Goal: Navigation & Orientation: Find specific page/section

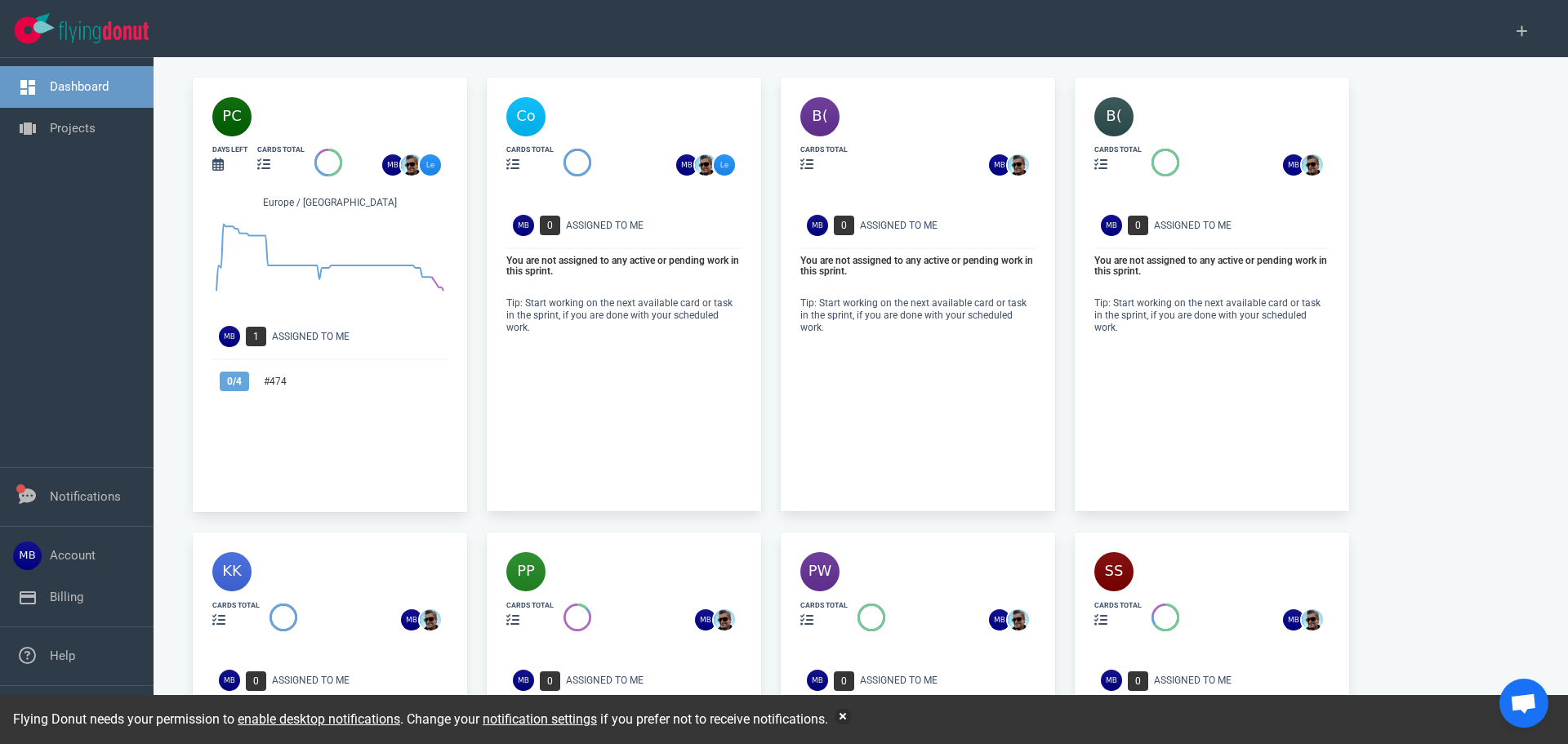
drag, startPoint x: 0, startPoint y: 0, endPoint x: 322, endPoint y: 115, distance: 341.9
click at [322, 115] on div at bounding box center [360, 117] width 196 height 38
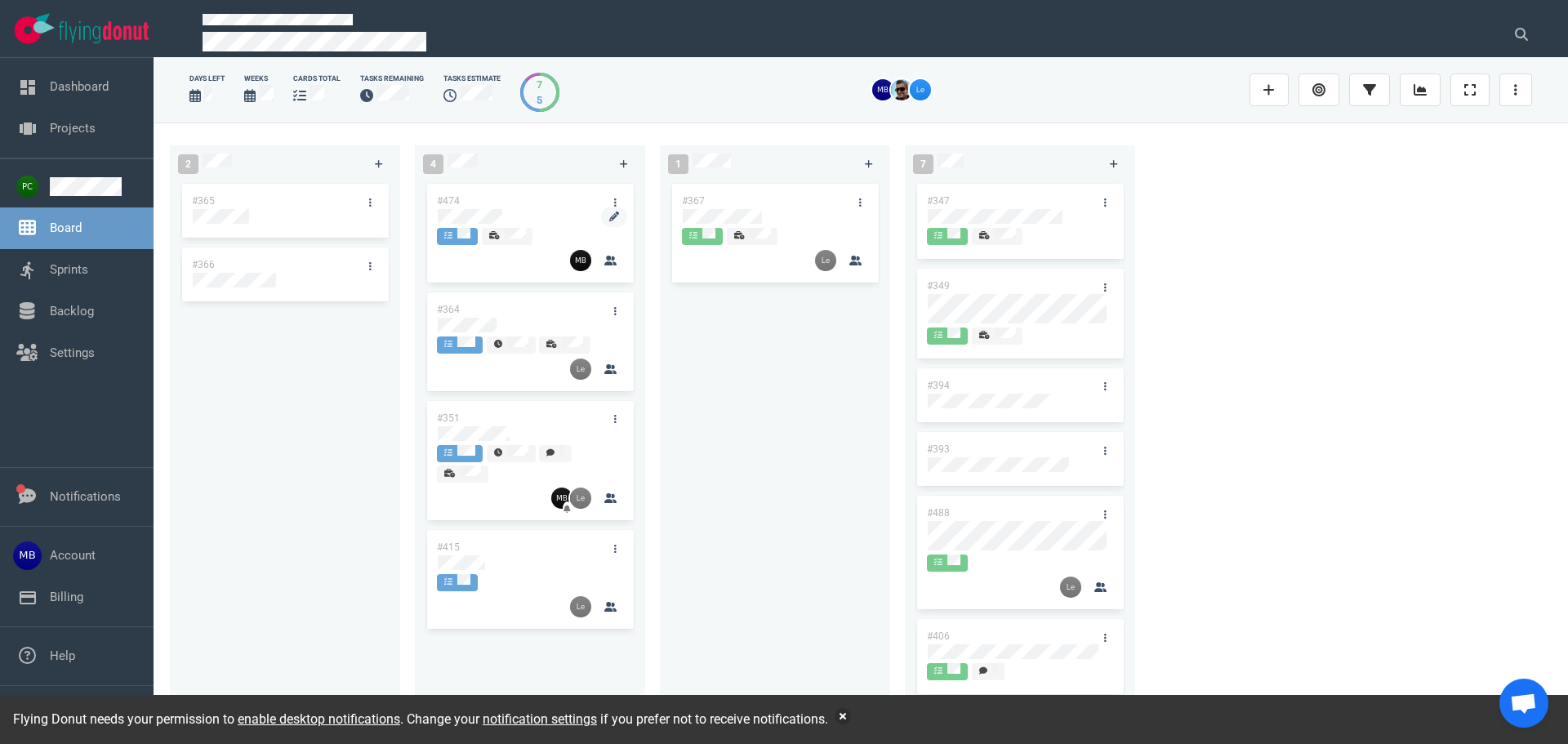
click at [517, 212] on div at bounding box center [530, 216] width 185 height 14
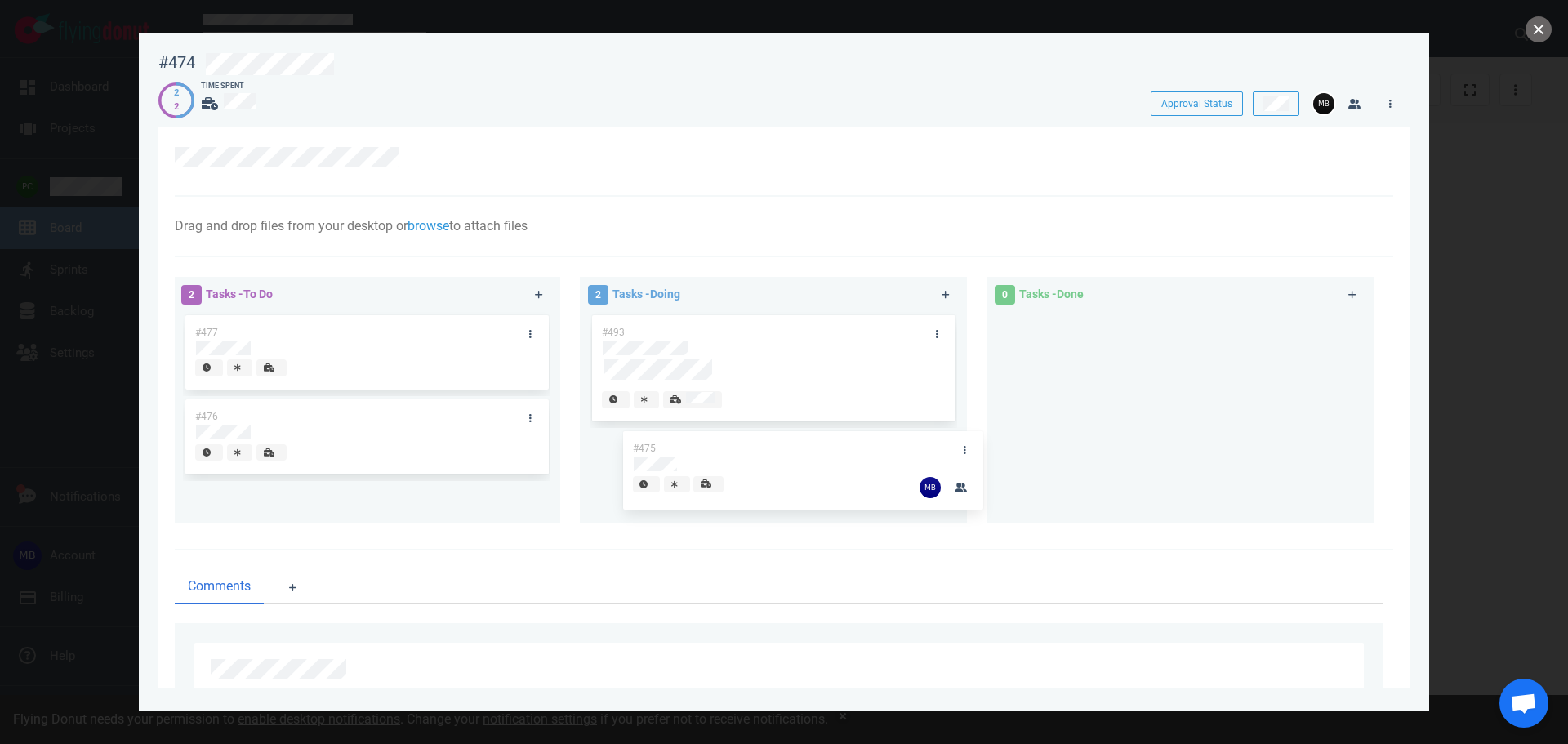
drag, startPoint x: 752, startPoint y: 441, endPoint x: 1096, endPoint y: 399, distance: 346.6
click at [1096, 399] on div "2 Tasks - To Do #477 #476 2 Tasks - Doing #493 #475 #475 0 Tasks - Done" at bounding box center [778, 403] width 1228 height 272
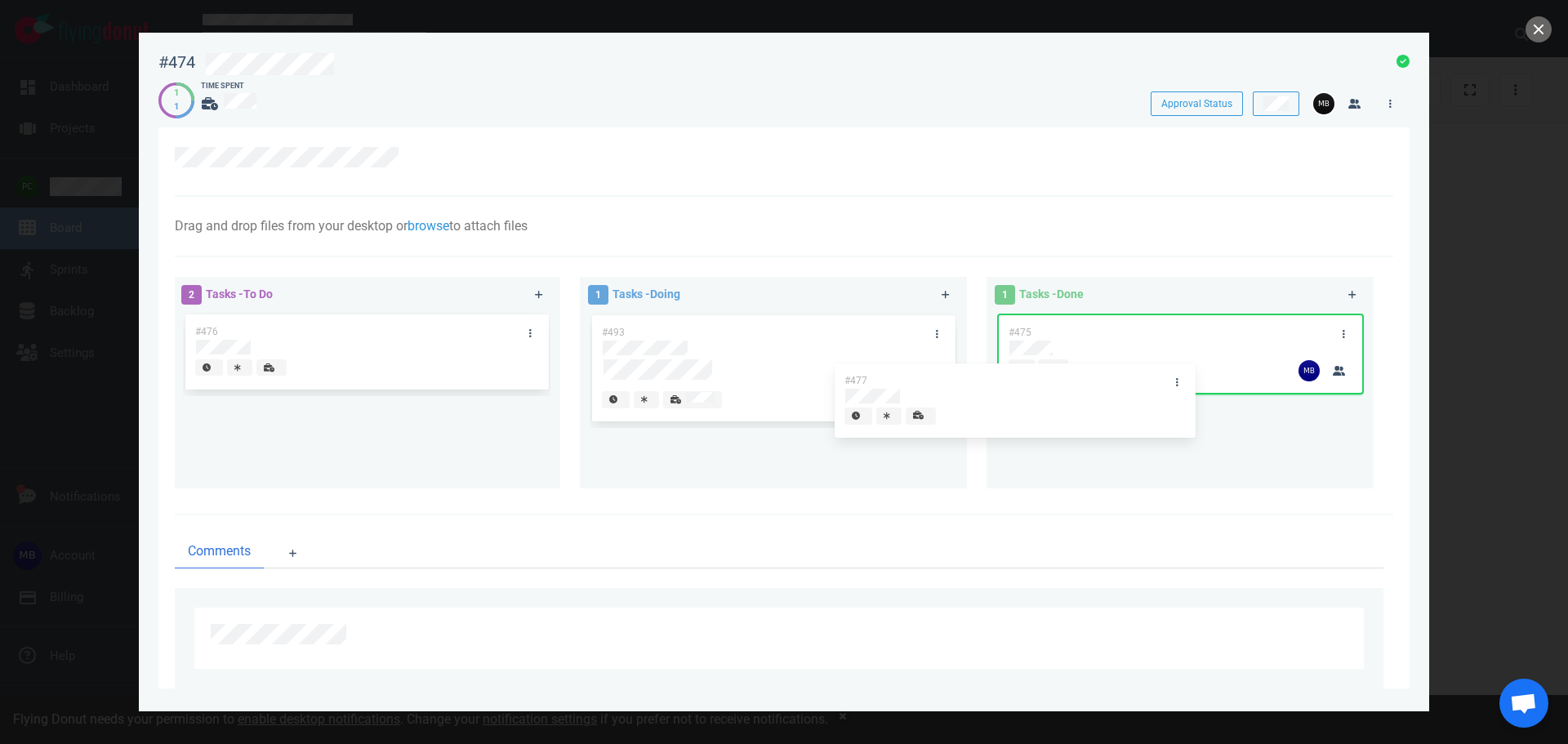
drag, startPoint x: 327, startPoint y: 334, endPoint x: 1227, endPoint y: 423, distance: 904.4
click at [1227, 423] on div "2 Tasks - To Do #477 #476 #477 1 Tasks - Doing #493 1 Tasks - Done #475" at bounding box center [778, 386] width 1228 height 238
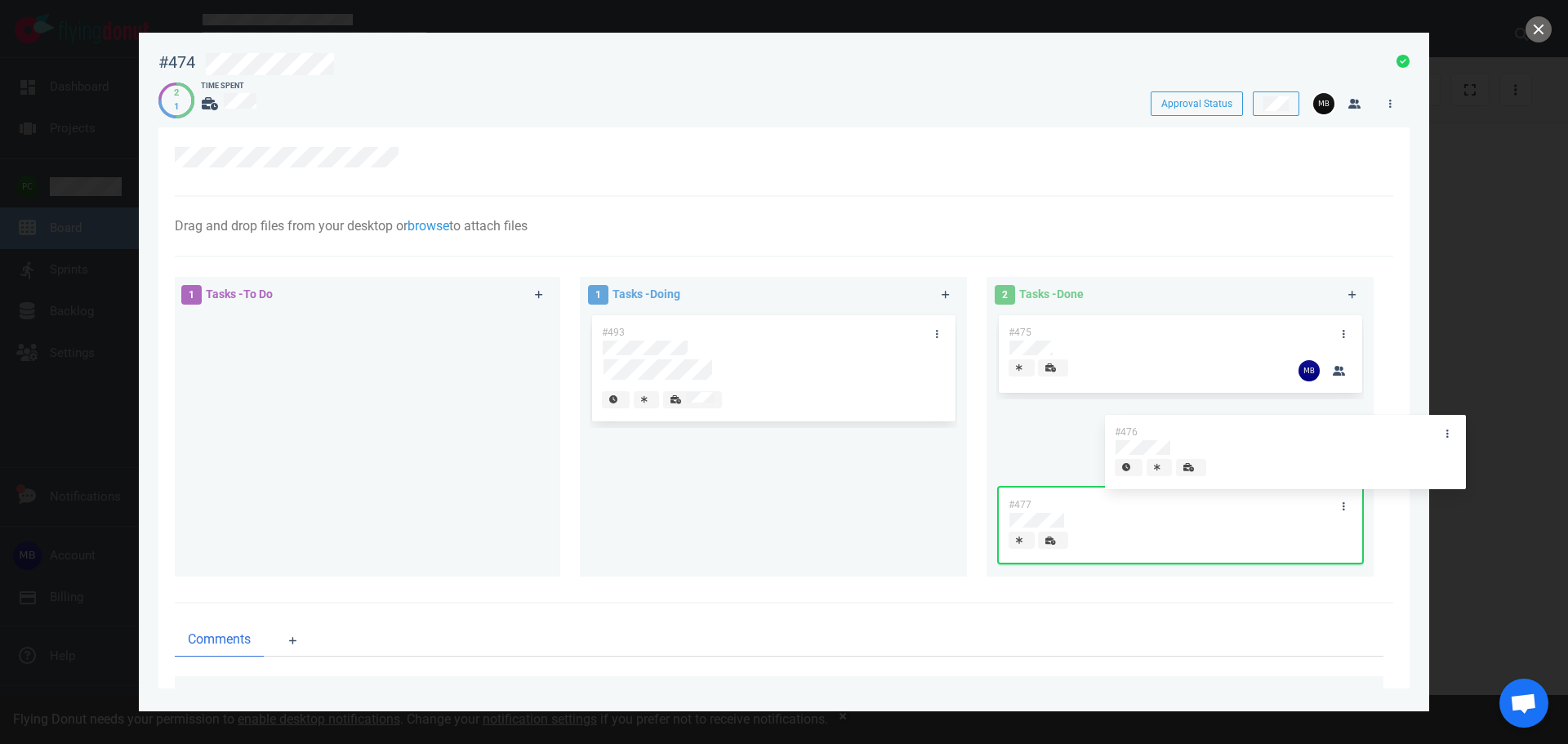
drag, startPoint x: 405, startPoint y: 323, endPoint x: 1321, endPoint y: 420, distance: 921.1
click at [1321, 420] on div "1 Tasks - To Do #476 #476 1 Tasks - Doing #493 2 Tasks - Done #475 #477" at bounding box center [778, 430] width 1228 height 325
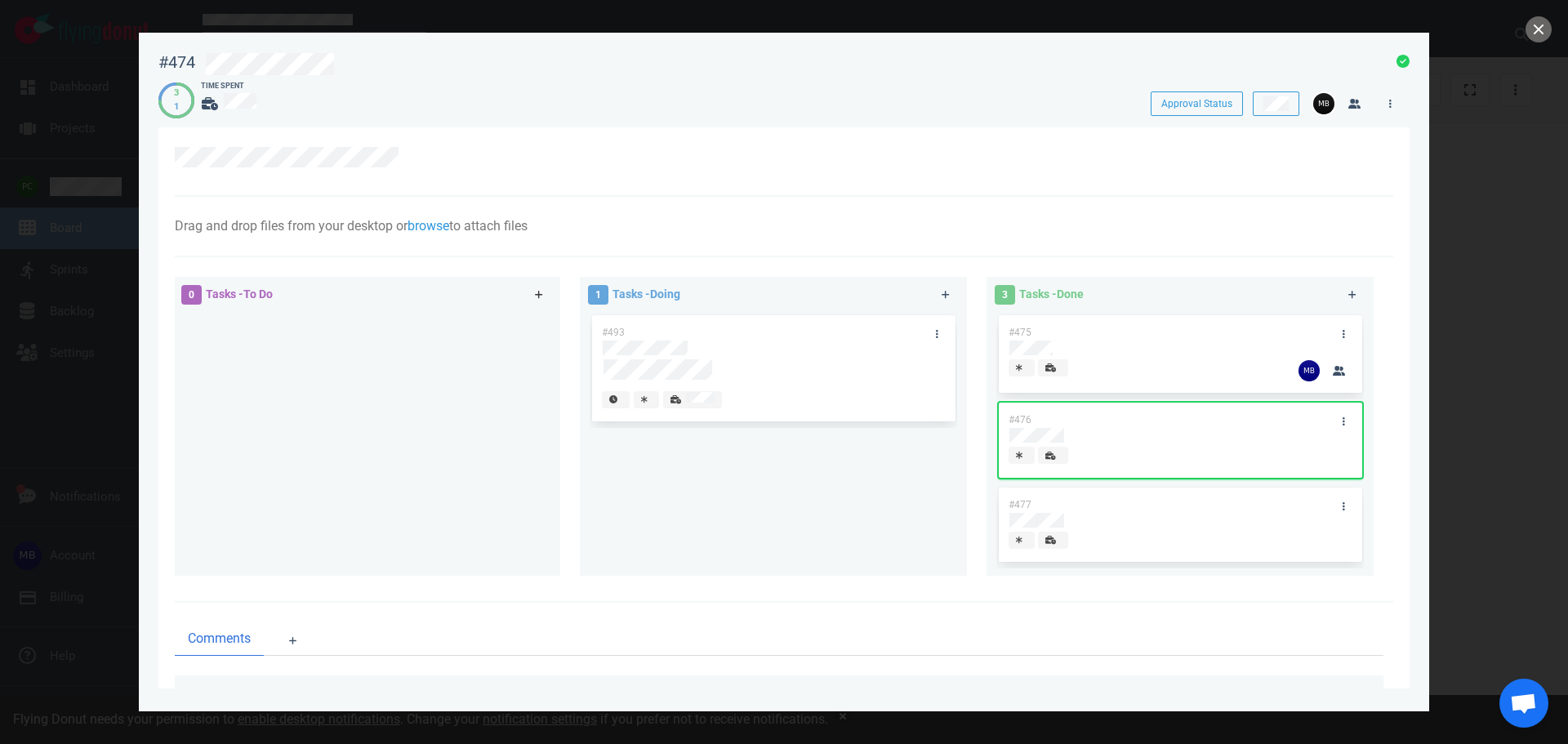
click at [539, 295] on icon at bounding box center [539, 295] width 9 height 10
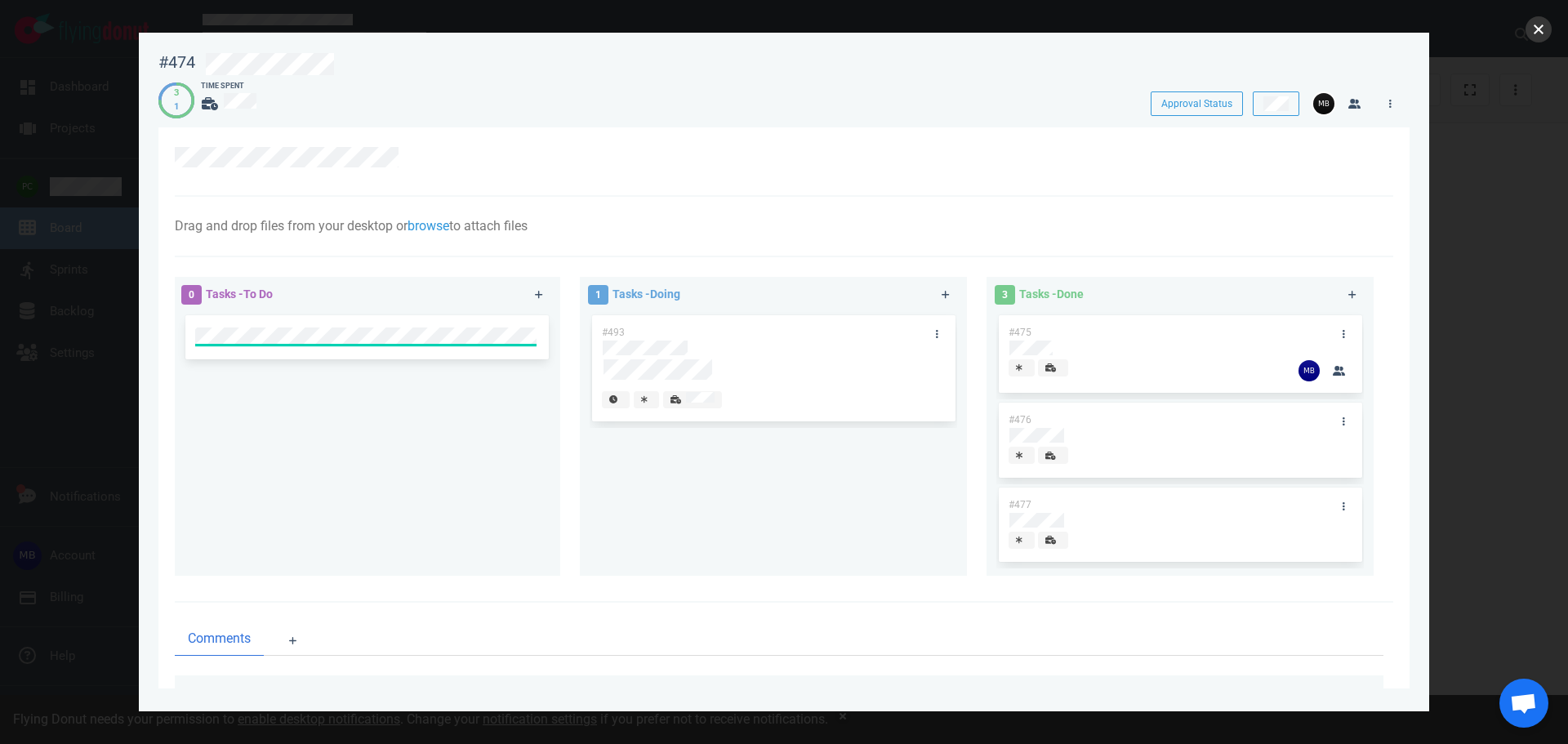
click at [1549, 30] on button "close" at bounding box center [1538, 29] width 26 height 26
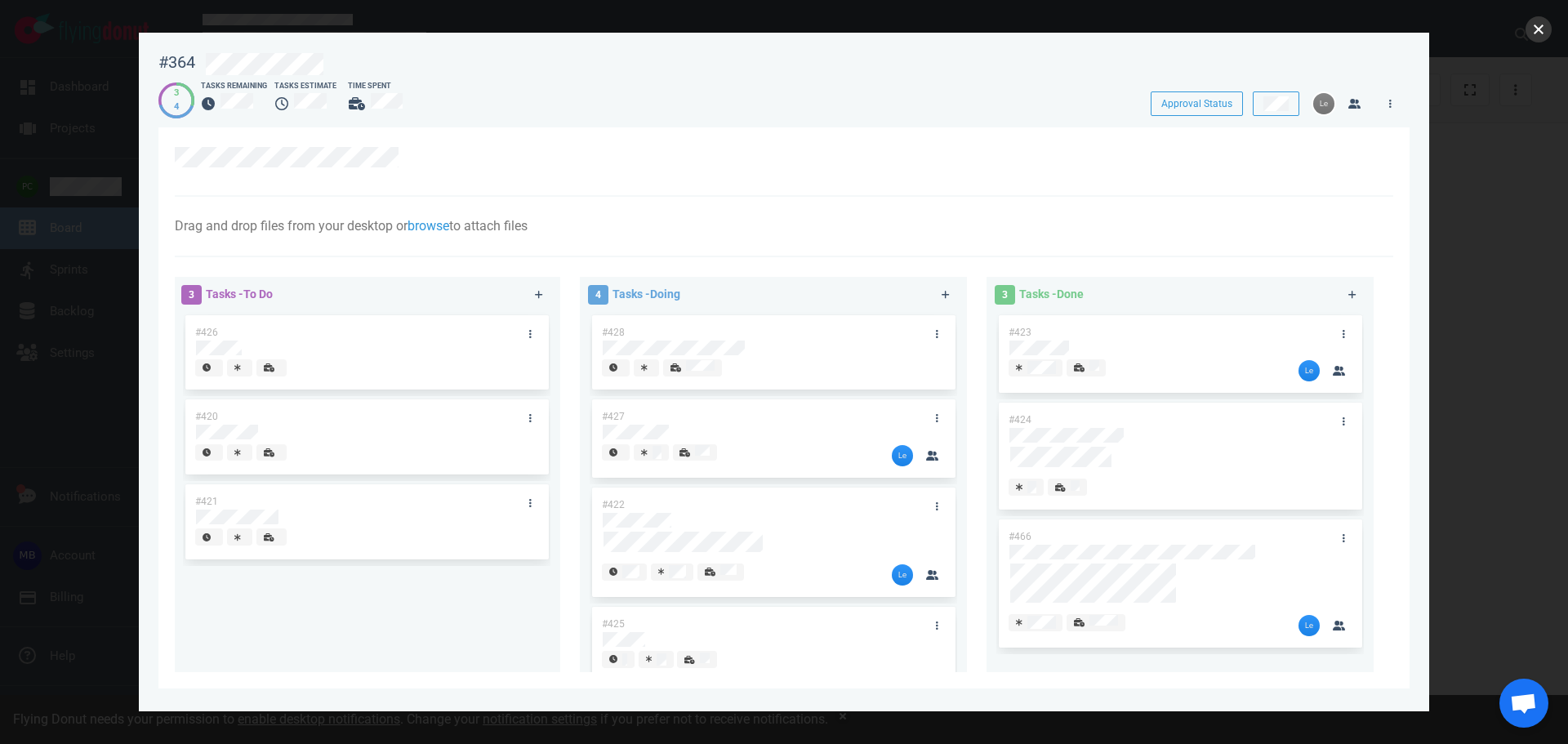
click at [1532, 36] on button "close" at bounding box center [1538, 29] width 26 height 26
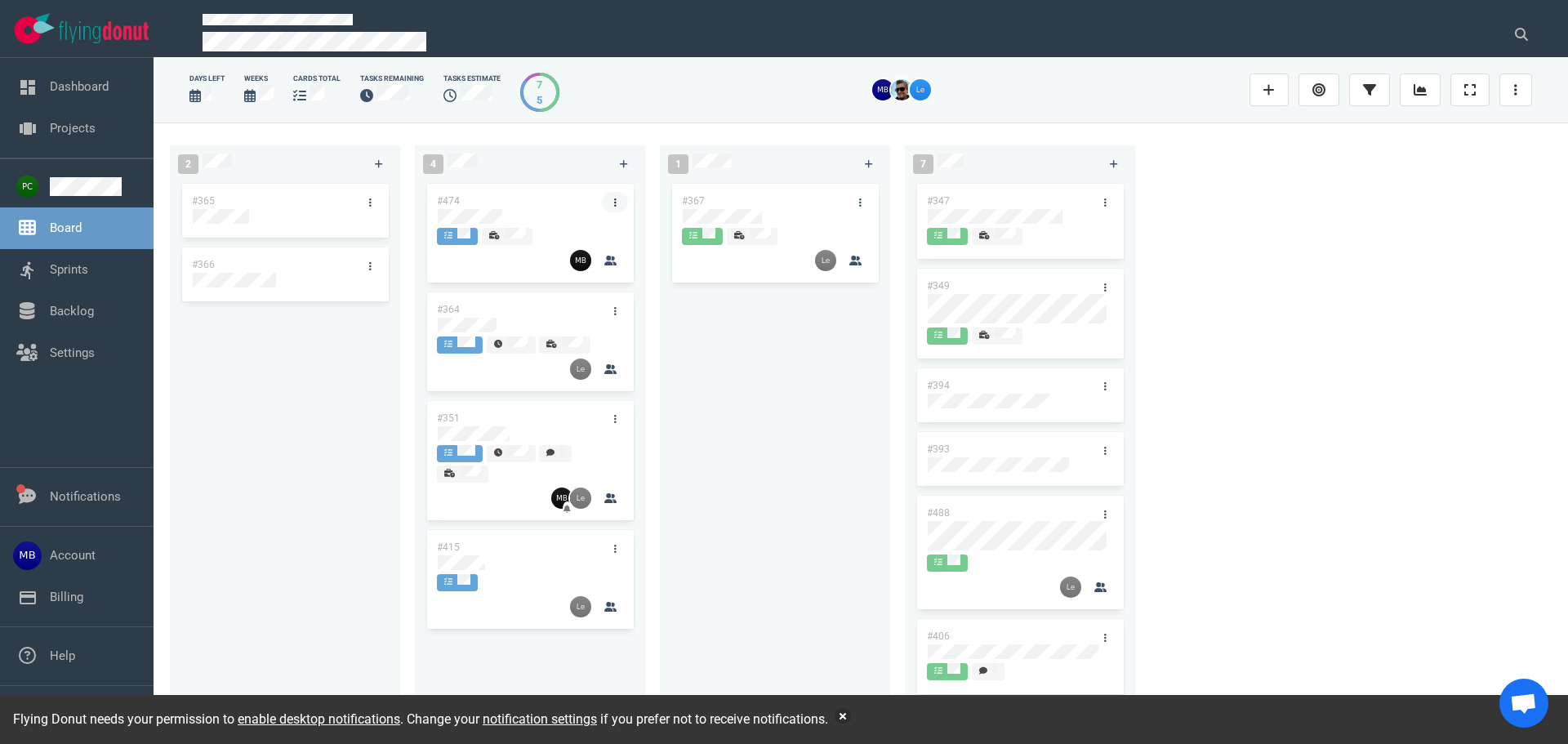
click at [620, 204] on link at bounding box center [615, 202] width 26 height 20
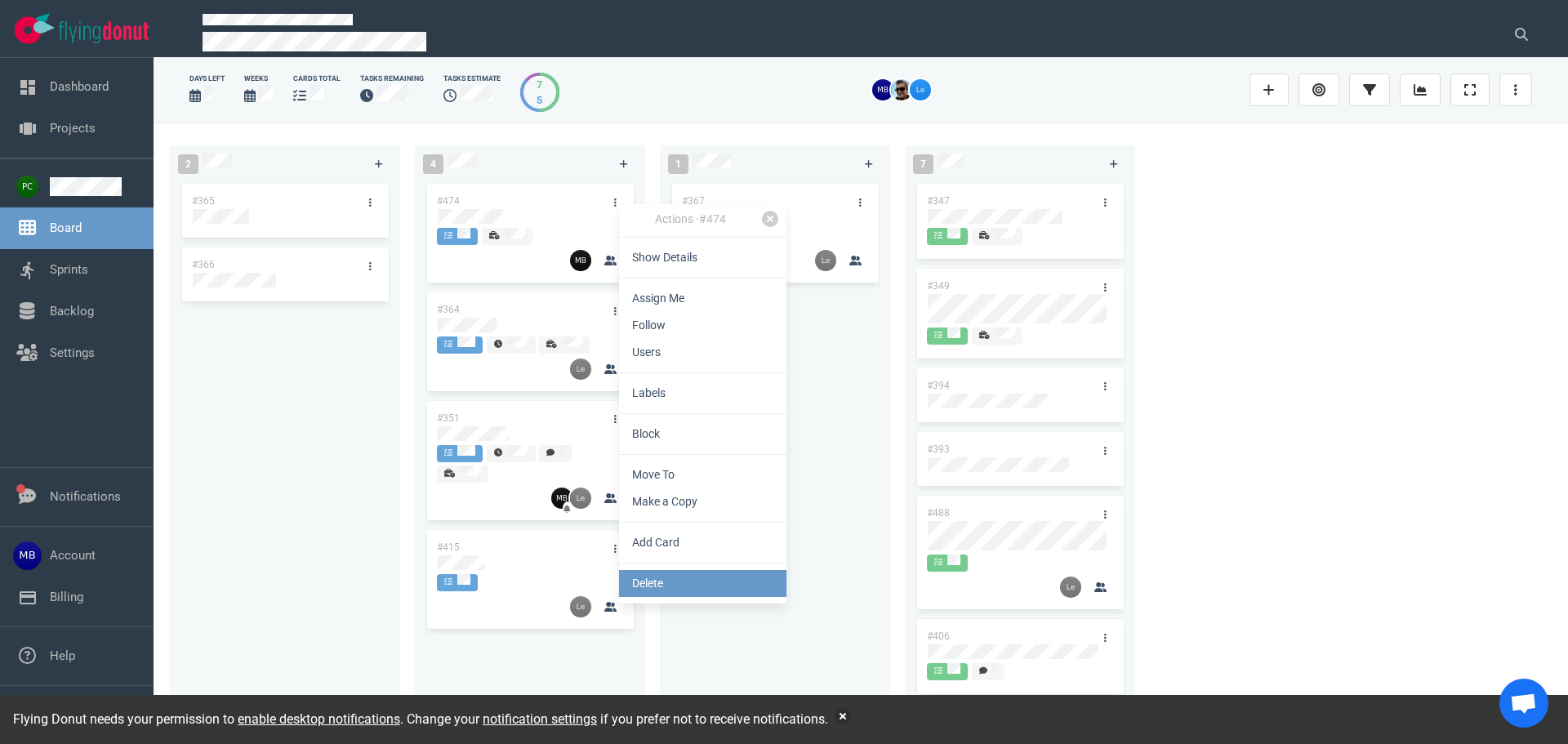
click at [668, 577] on link "Delete" at bounding box center [703, 584] width 167 height 27
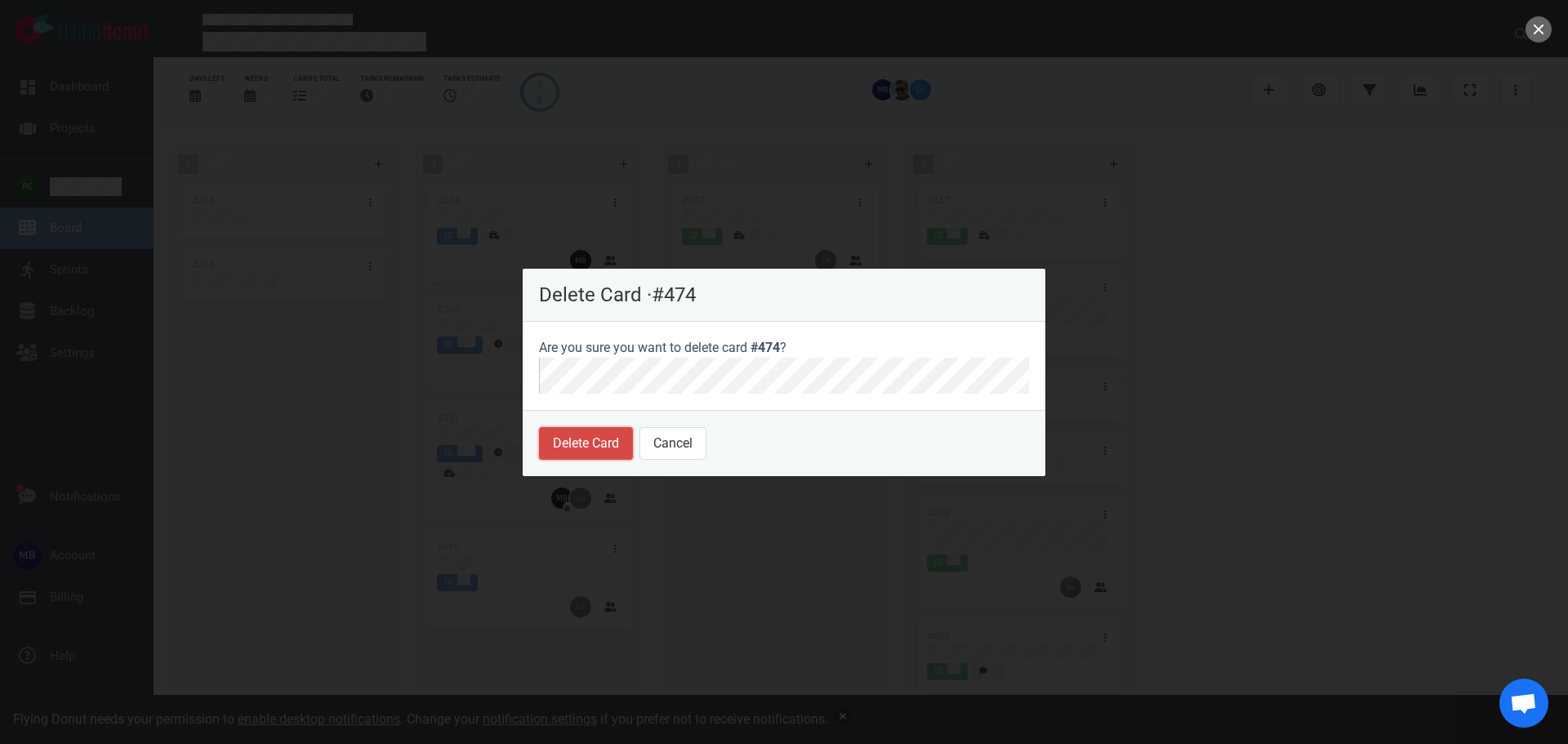
click at [587, 452] on button "Delete Card" at bounding box center [586, 444] width 94 height 33
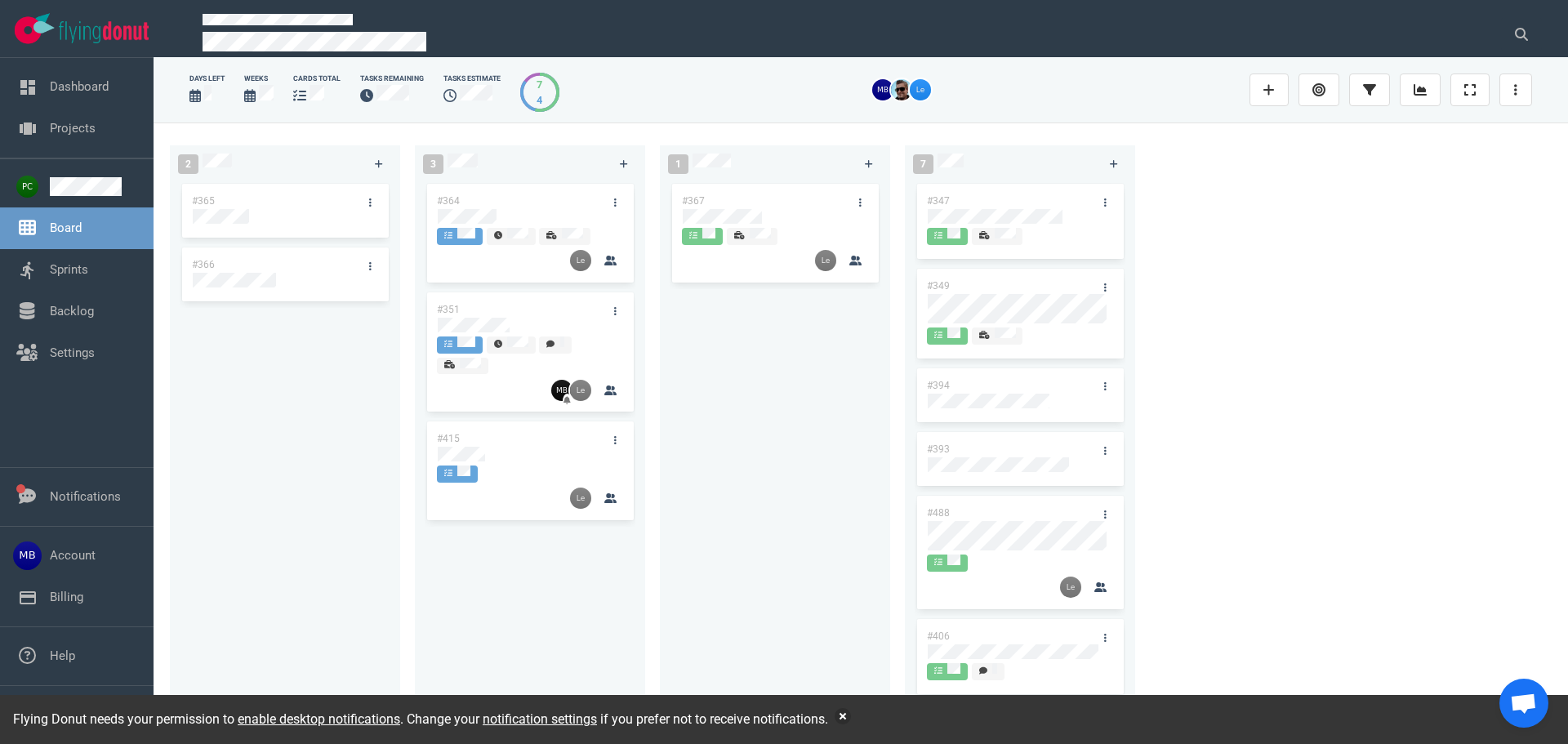
click at [515, 549] on div "#364 #351 #415" at bounding box center [529, 445] width 211 height 528
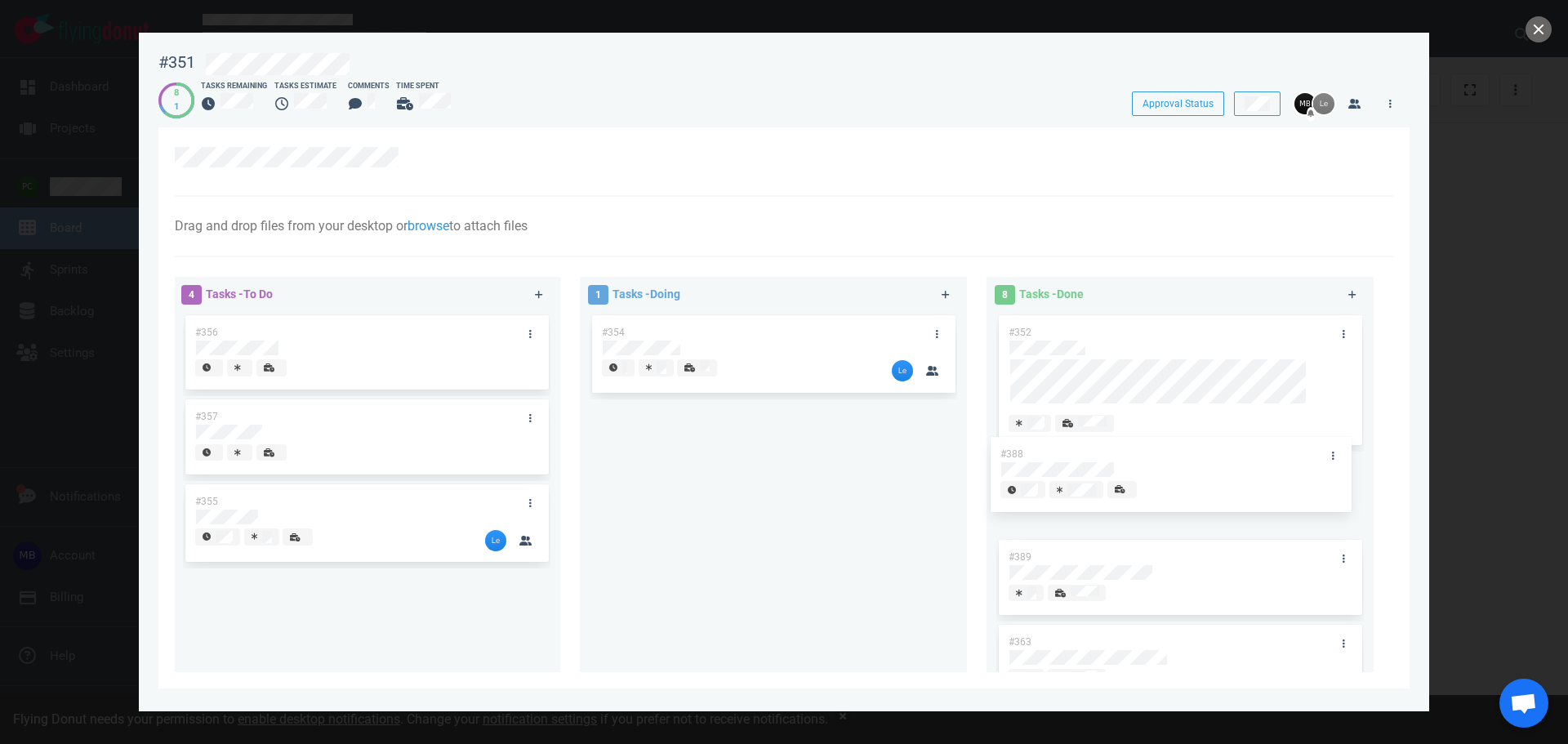
drag, startPoint x: 356, startPoint y: 501, endPoint x: 1161, endPoint y: 454, distance: 806.4
click at [1161, 454] on div "4 Tasks - To Do #356 #357 #388 #355 #388 1 Tasks - Doing #354 8 Tasks - Done #3…" at bounding box center [778, 477] width 1228 height 421
click at [1552, 24] on div at bounding box center [784, 372] width 1568 height 744
click at [1522, 29] on div at bounding box center [784, 372] width 1568 height 744
click at [1527, 30] on button "close" at bounding box center [1538, 29] width 26 height 26
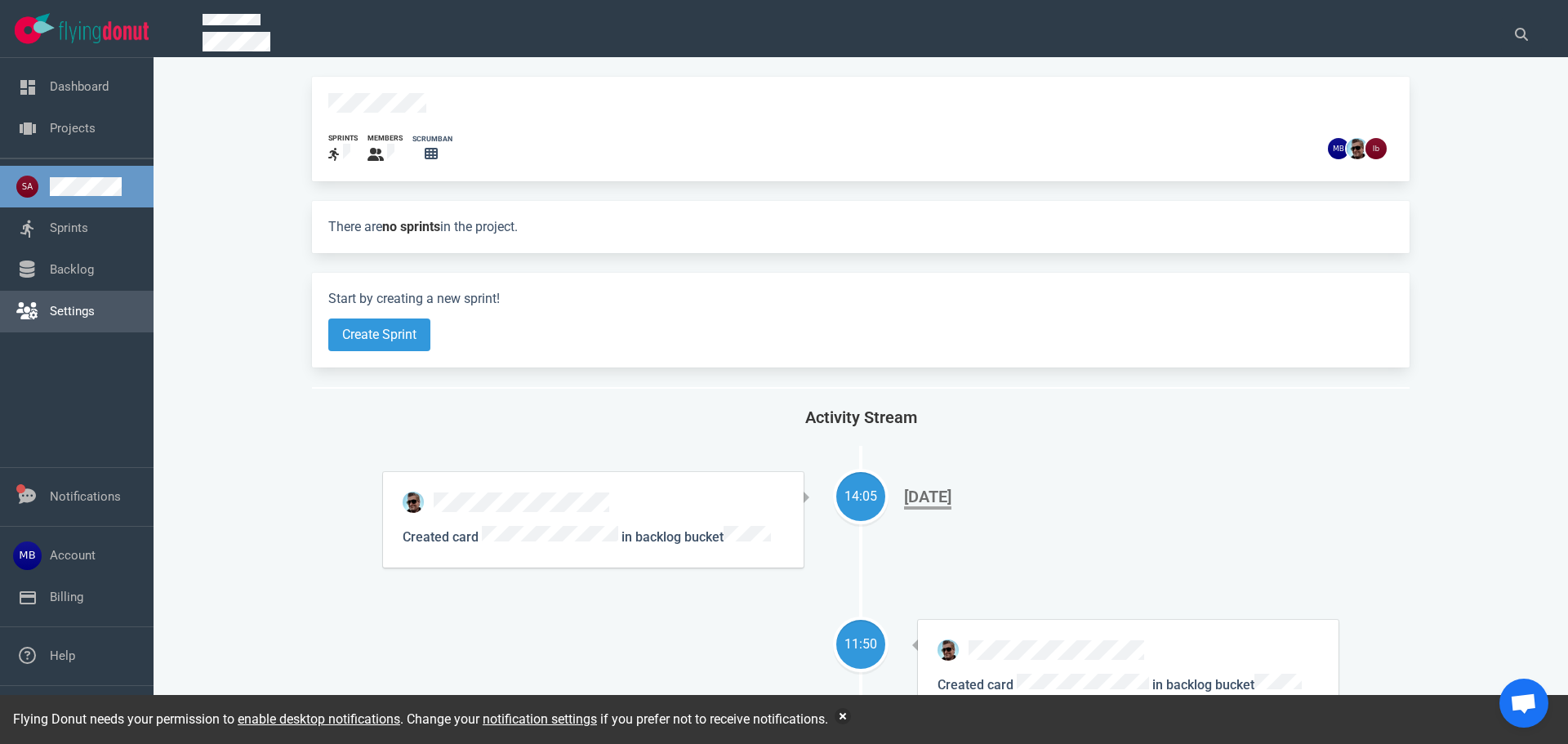
click at [88, 317] on link "Settings" at bounding box center [72, 311] width 45 height 14
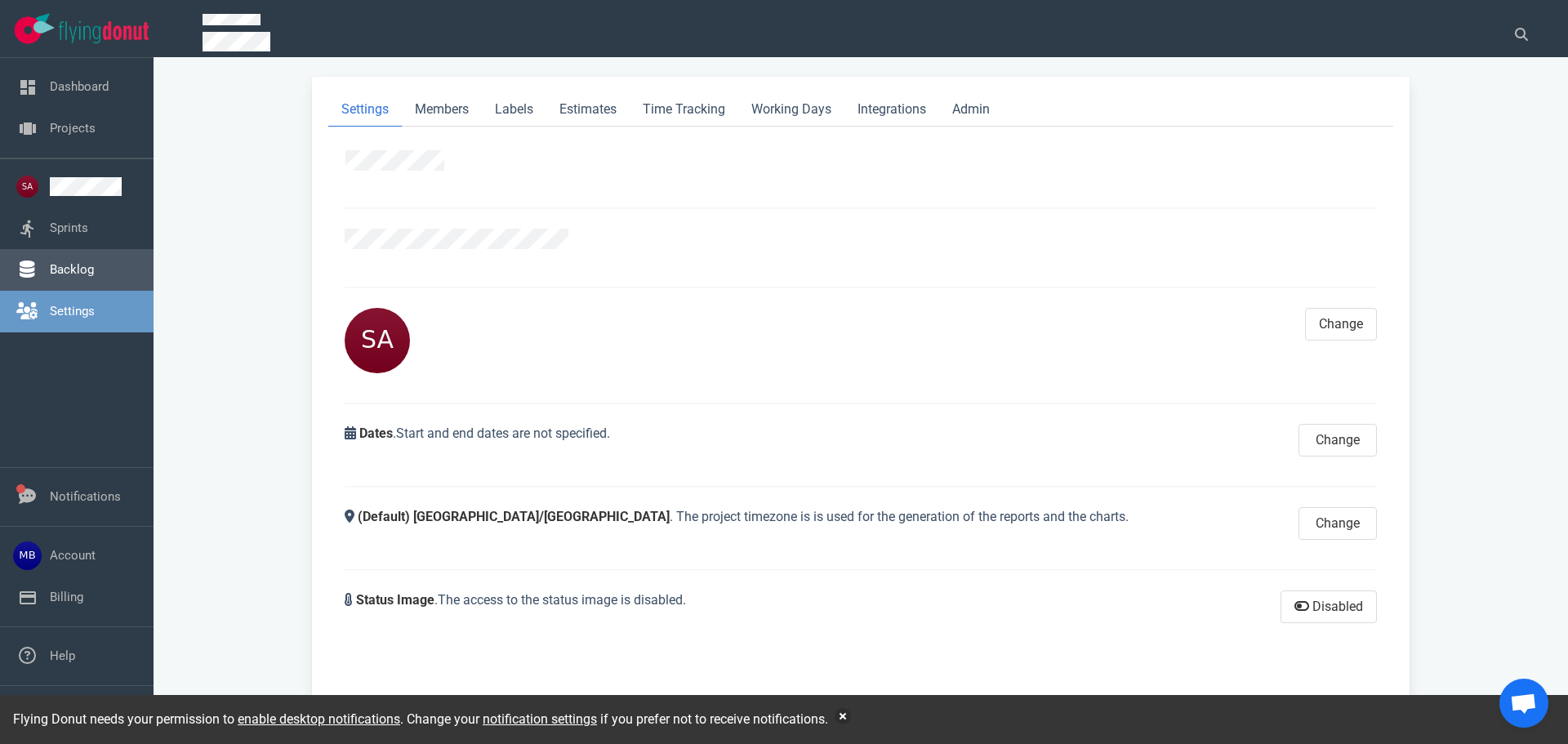
click at [88, 268] on link "Backlog" at bounding box center [72, 269] width 44 height 14
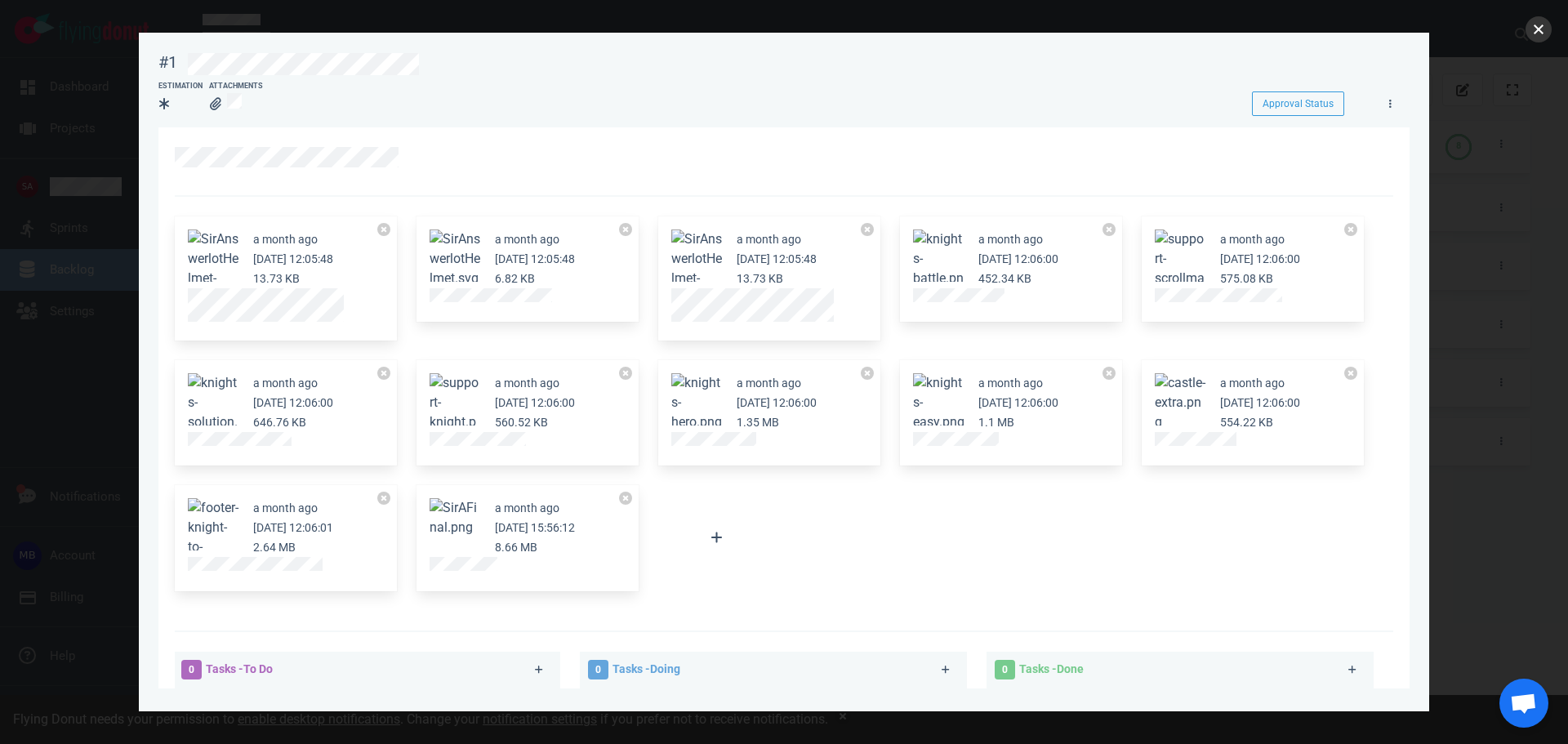
click at [1539, 27] on button "close" at bounding box center [1538, 29] width 26 height 26
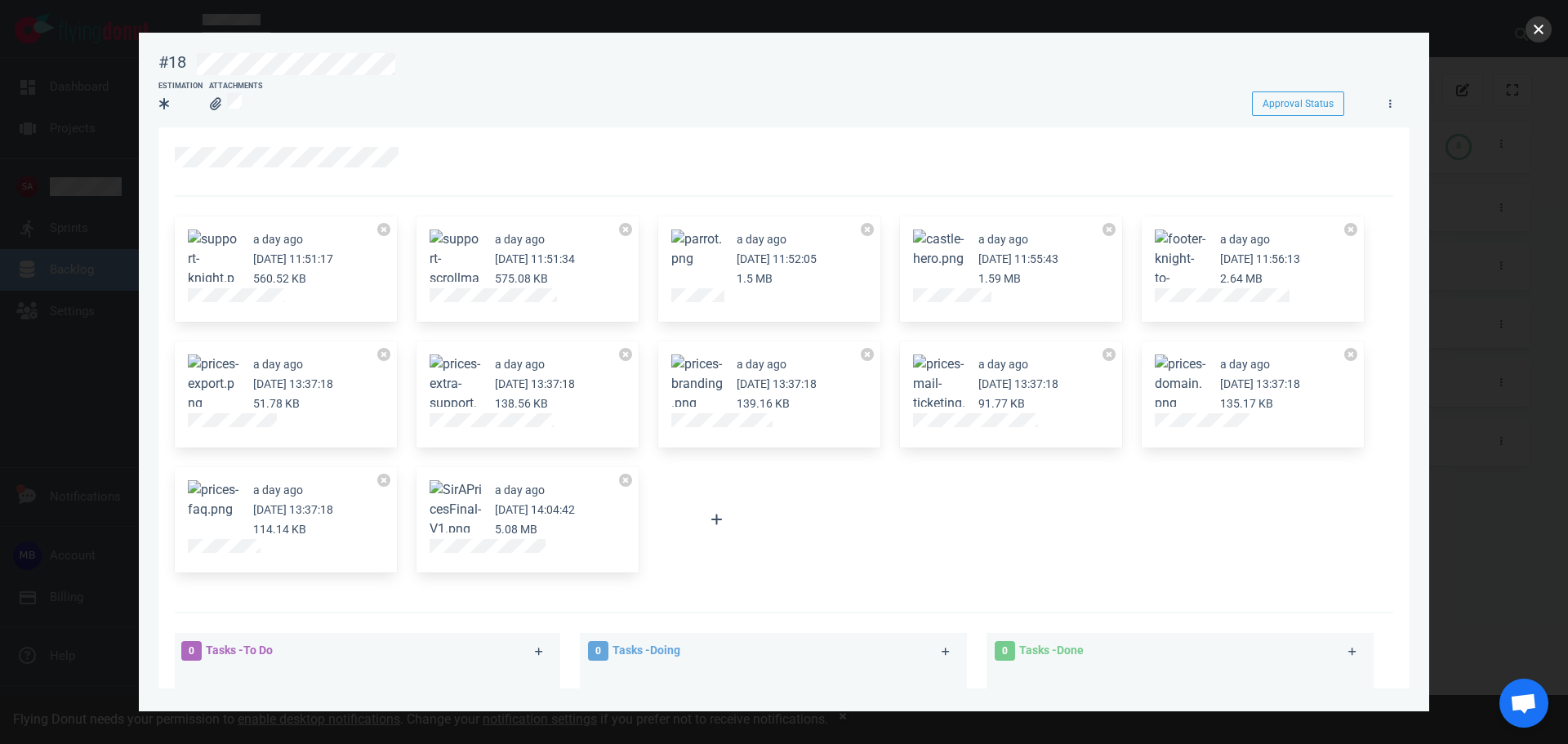
click at [1530, 33] on button "close" at bounding box center [1538, 29] width 26 height 26
